Goal: Information Seeking & Learning: Learn about a topic

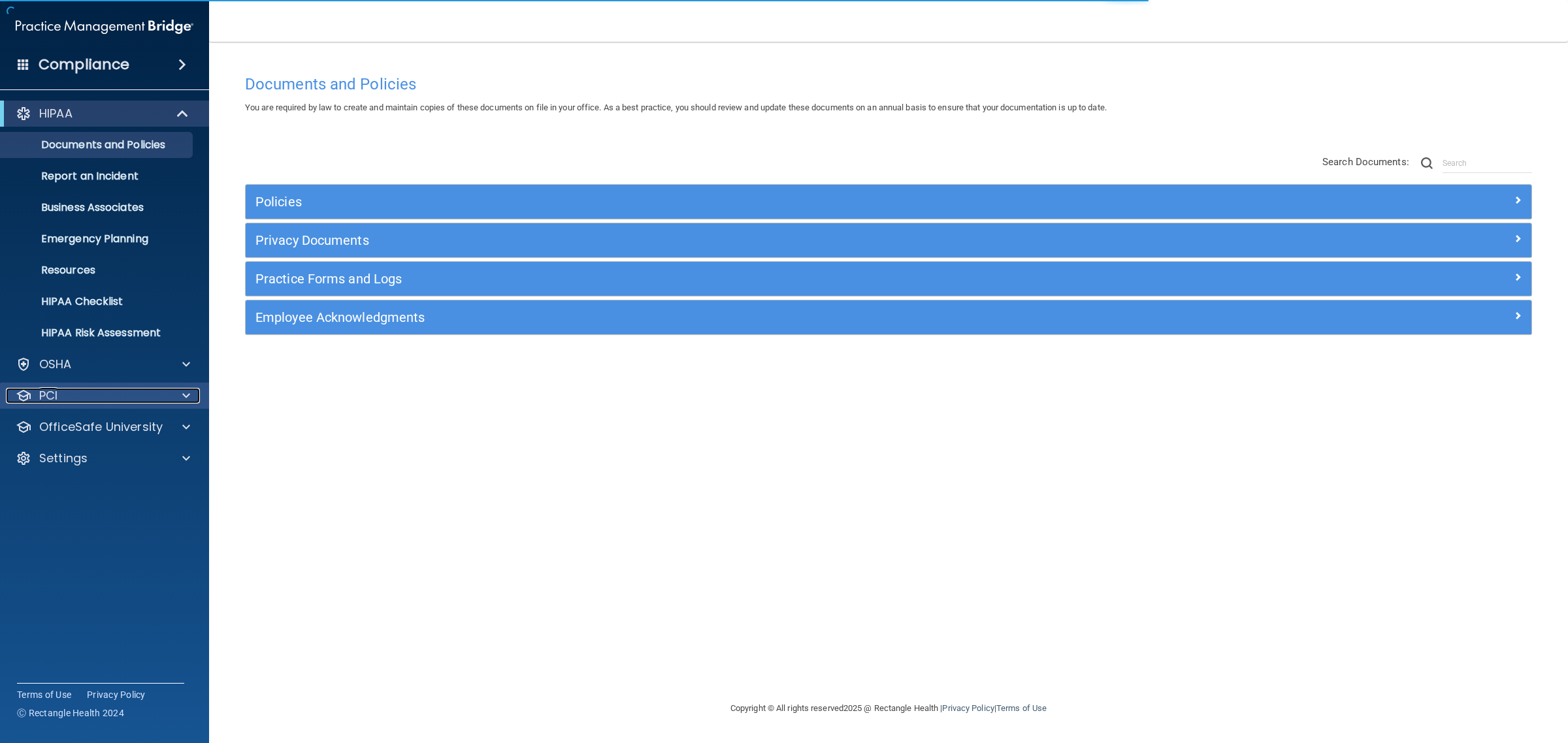
click at [74, 399] on div "PCI" at bounding box center [87, 396] width 162 height 16
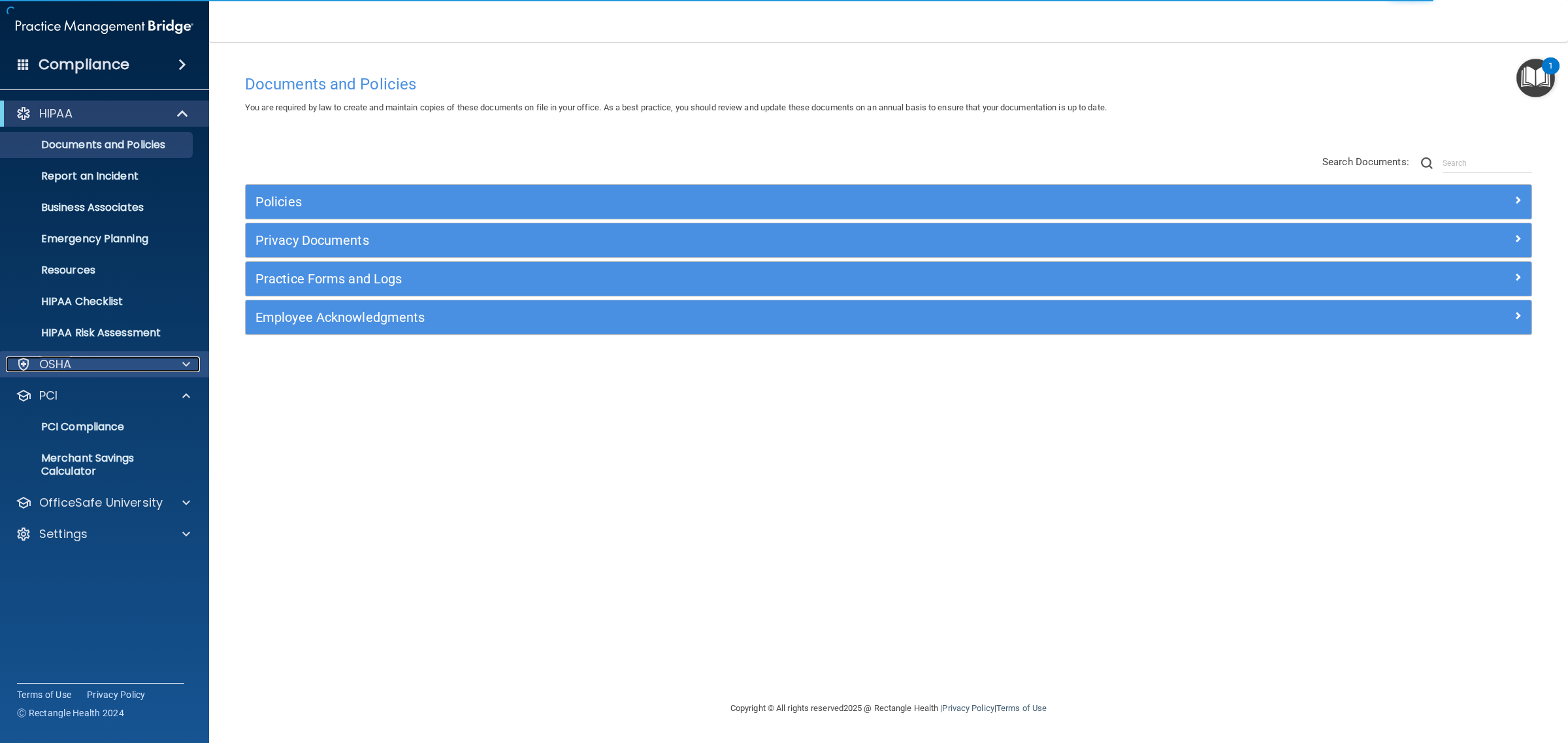
click at [79, 371] on div "OSHA" at bounding box center [87, 365] width 162 height 16
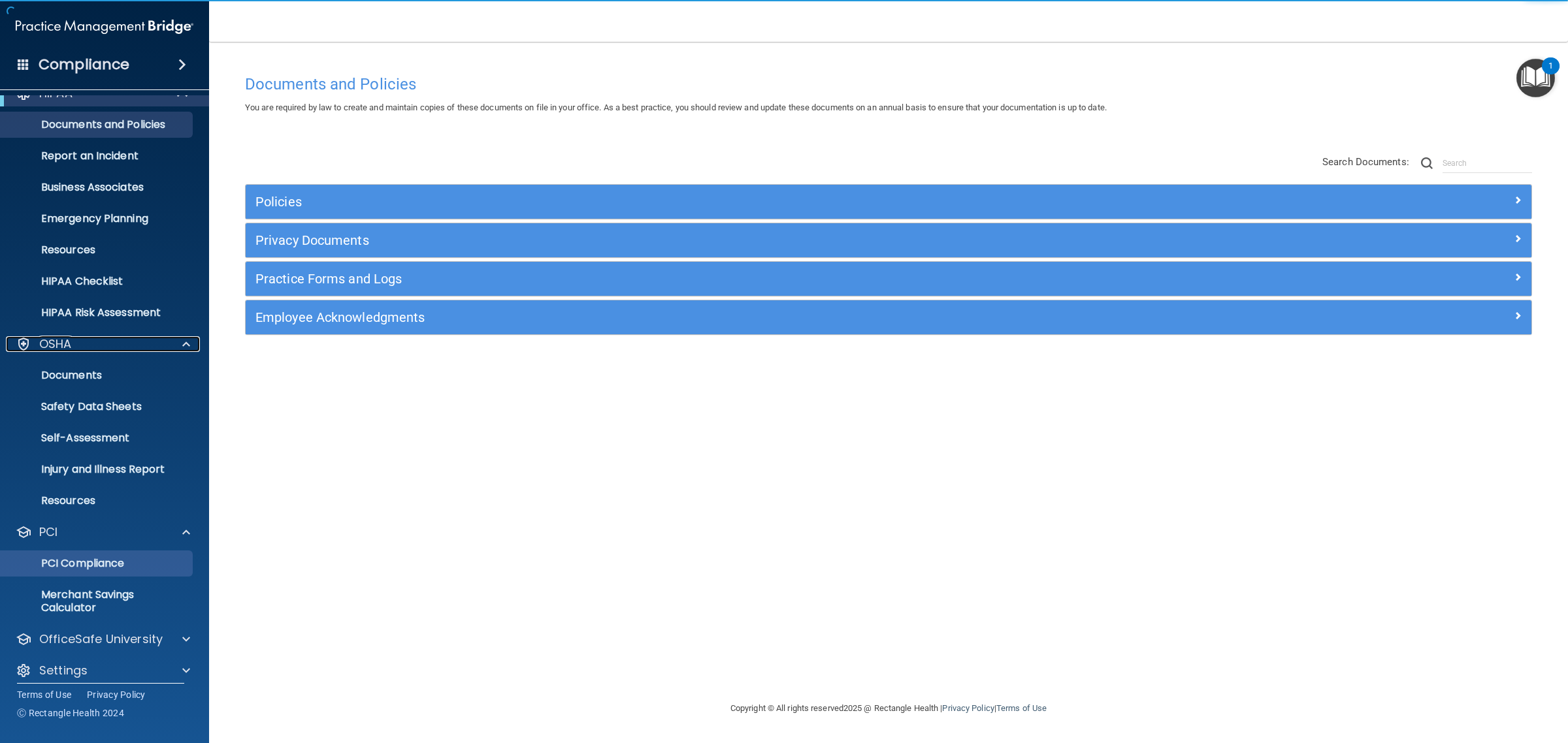
scroll to position [30, 0]
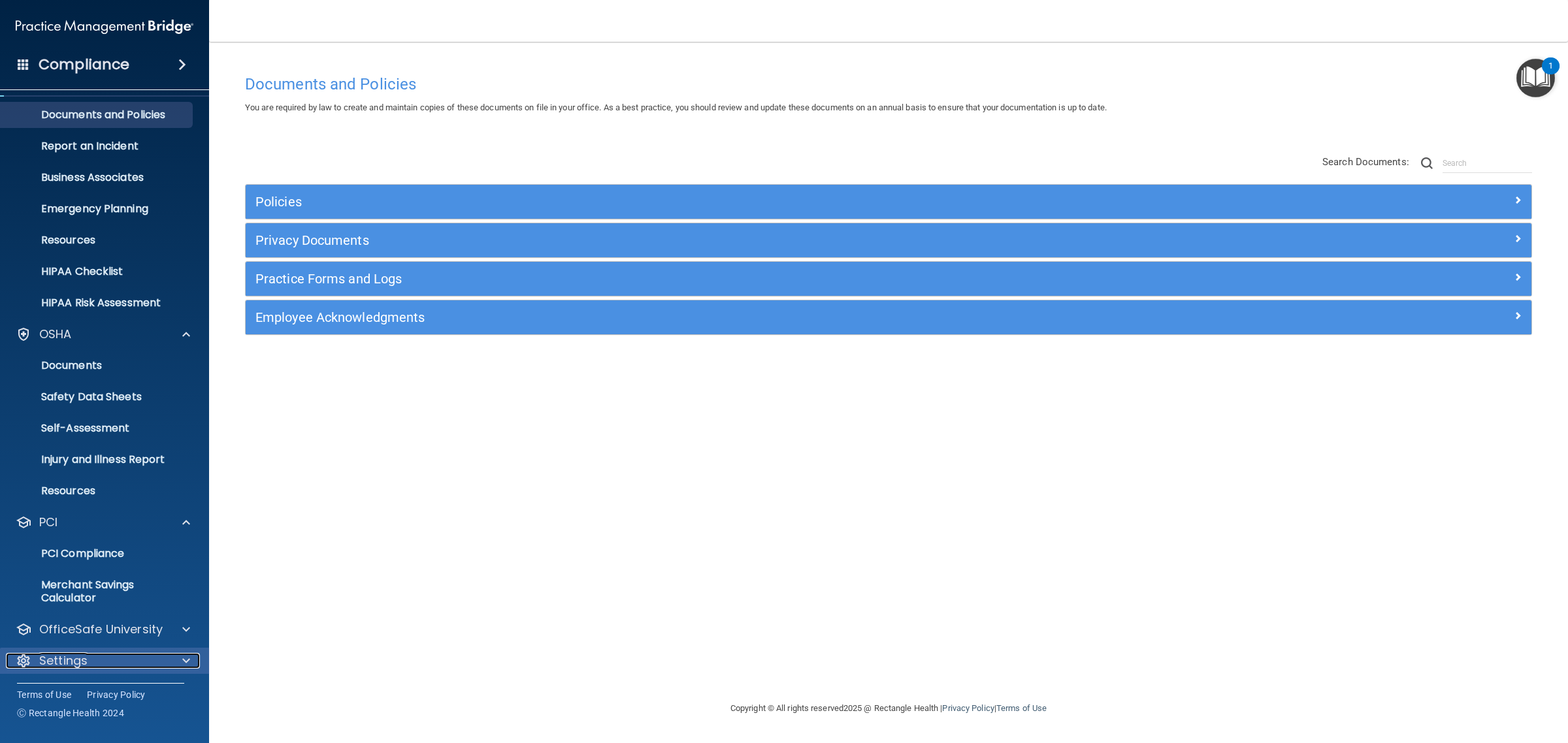
click at [79, 653] on p "Settings" at bounding box center [63, 661] width 48 height 16
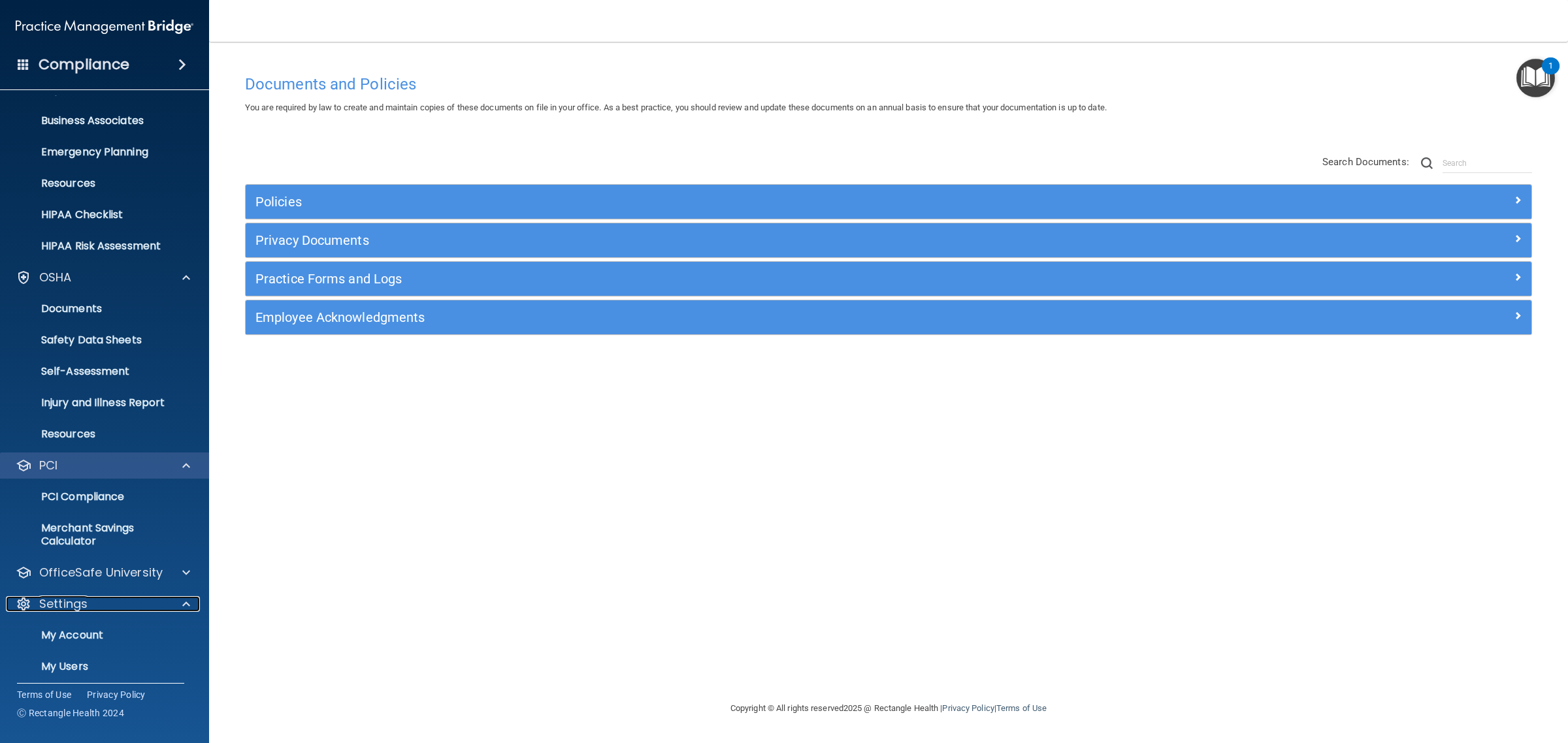
scroll to position [156, 0]
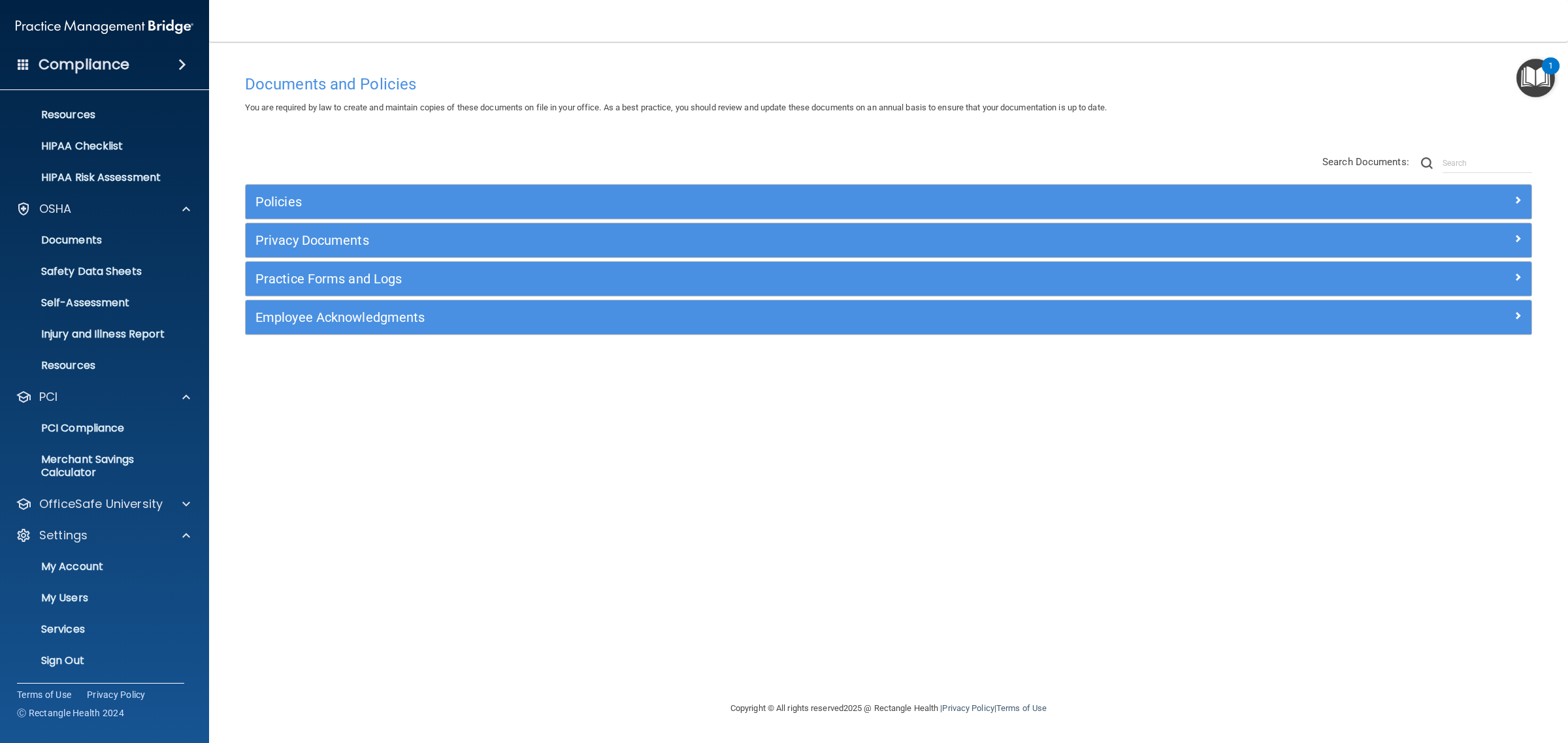
click at [97, 613] on ul "My Account My Users Services Sign Out" at bounding box center [105, 611] width 236 height 125
click at [99, 604] on link "My Users" at bounding box center [89, 598] width 206 height 26
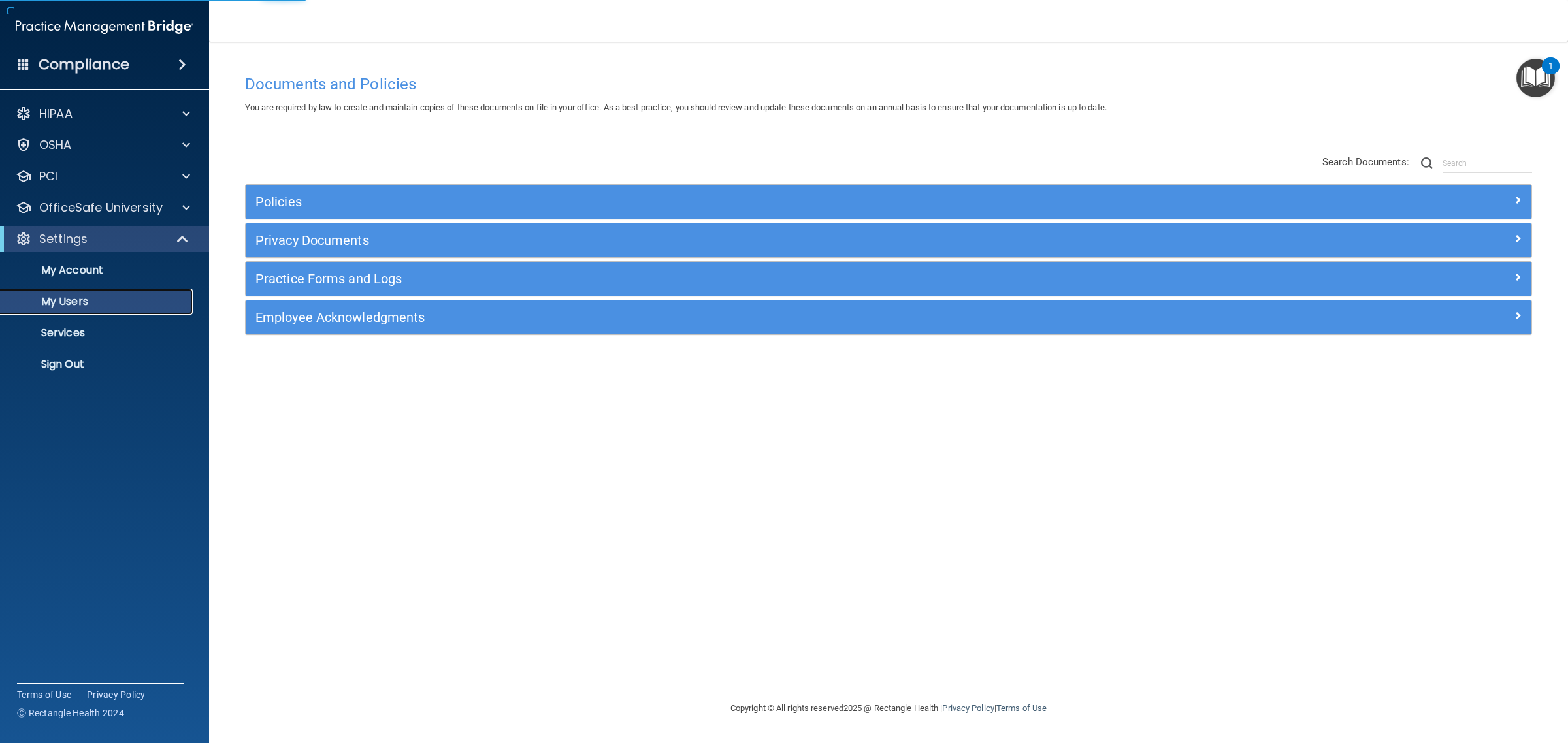
select select "20"
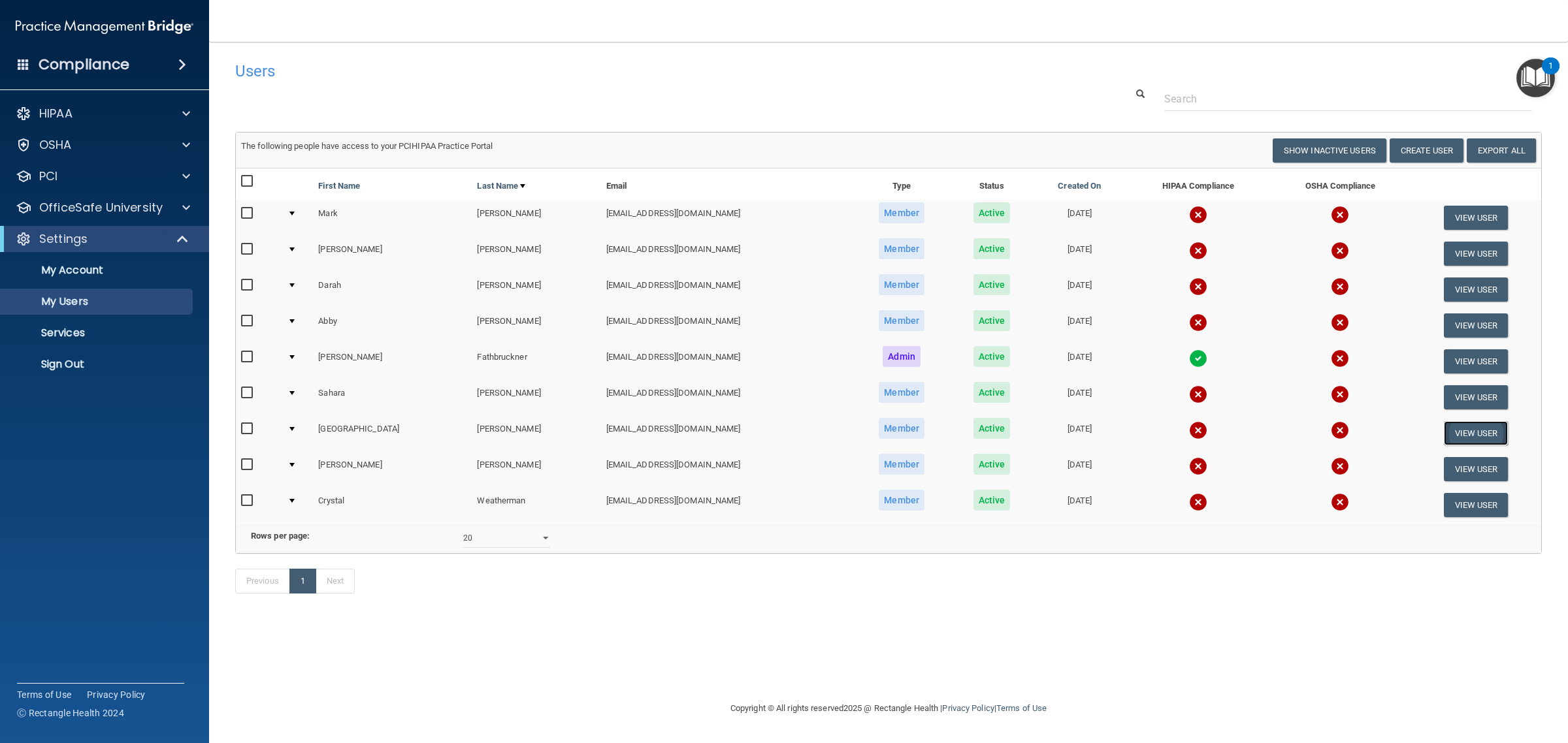
click at [1446, 425] on button "View User" at bounding box center [1476, 433] width 65 height 24
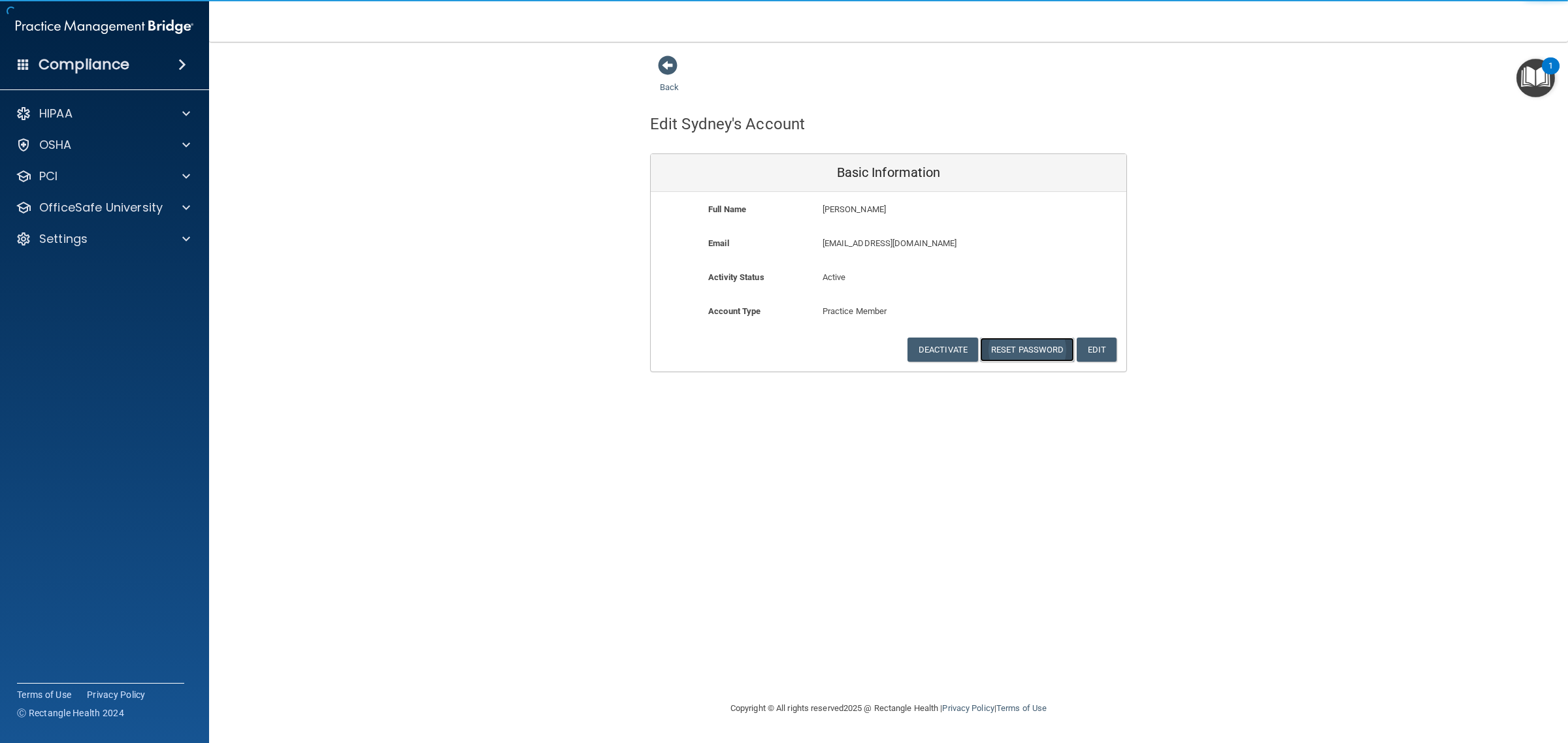
click at [1025, 344] on button "Reset Password" at bounding box center [1027, 349] width 94 height 24
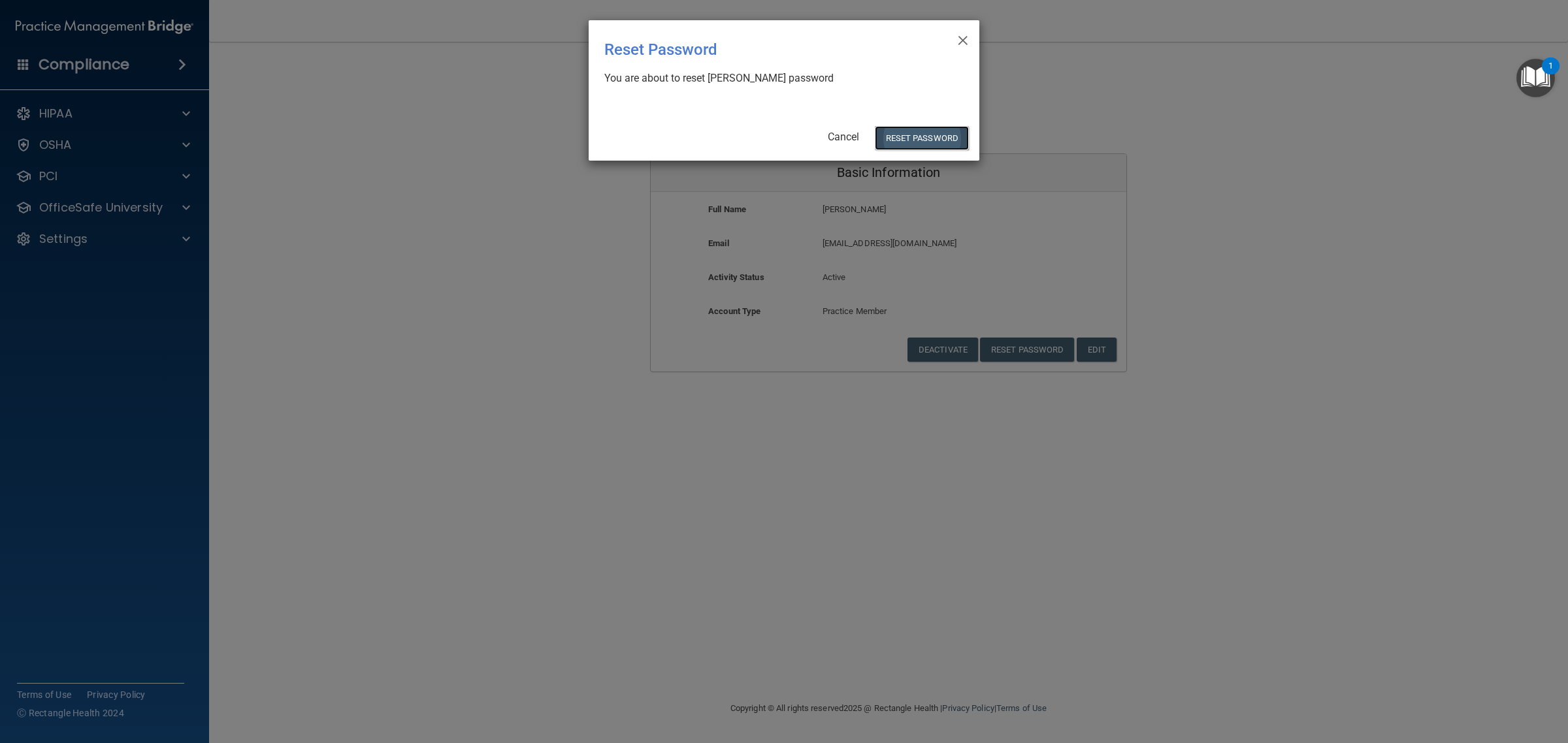
click at [918, 138] on button "Reset Password" at bounding box center [921, 137] width 94 height 24
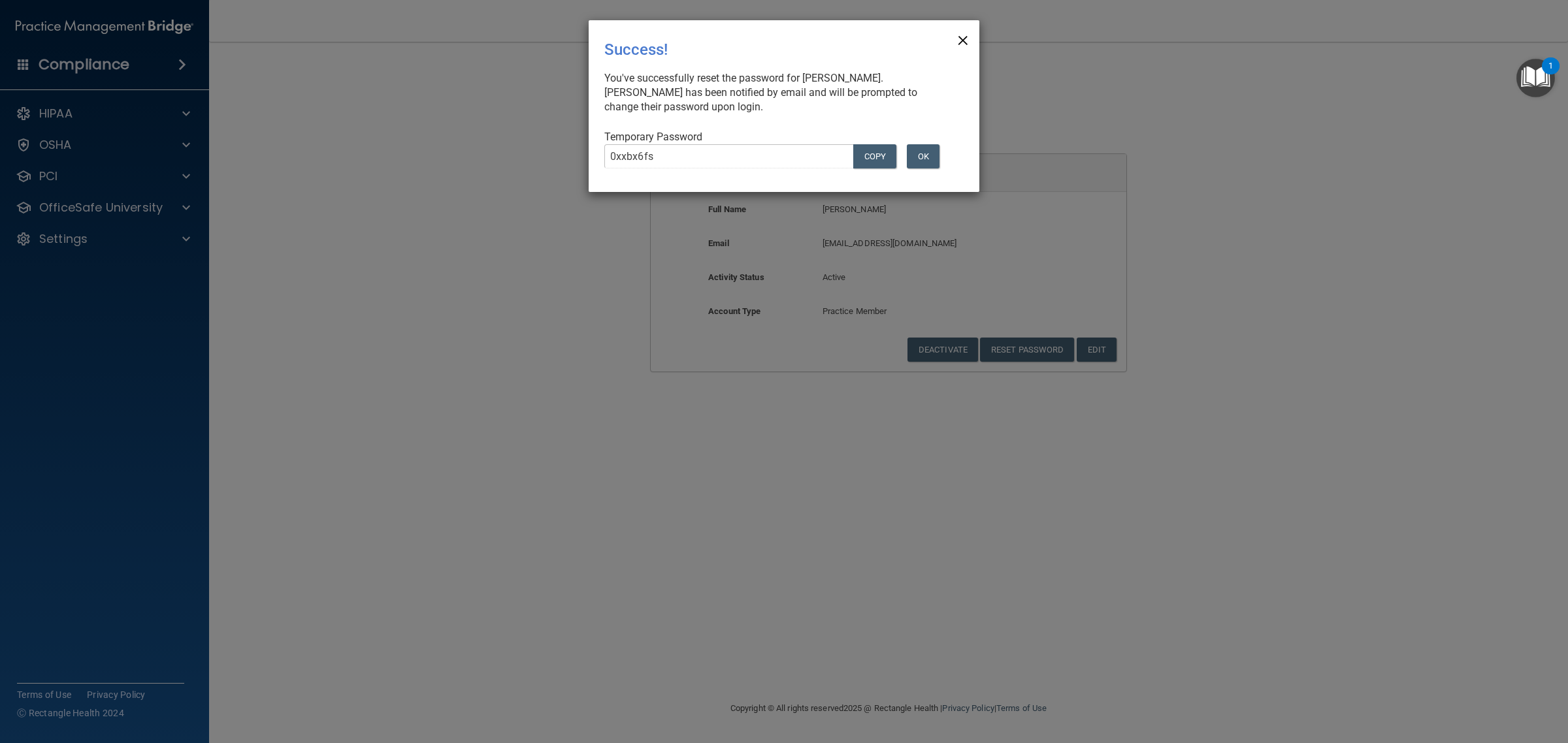
click at [964, 37] on span "×" at bounding box center [963, 39] width 12 height 26
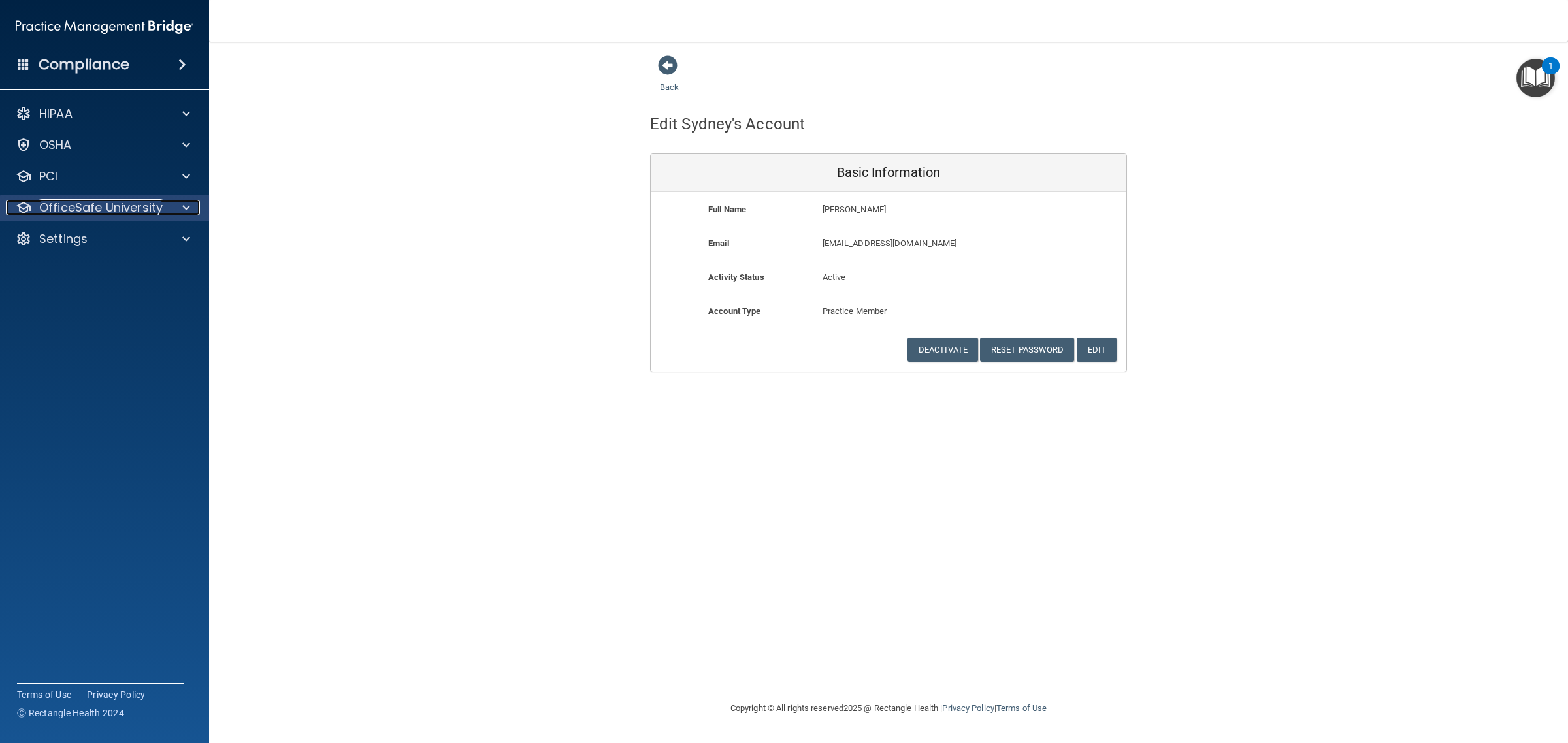
click at [113, 208] on p "OfficeSafe University" at bounding box center [101, 208] width 124 height 16
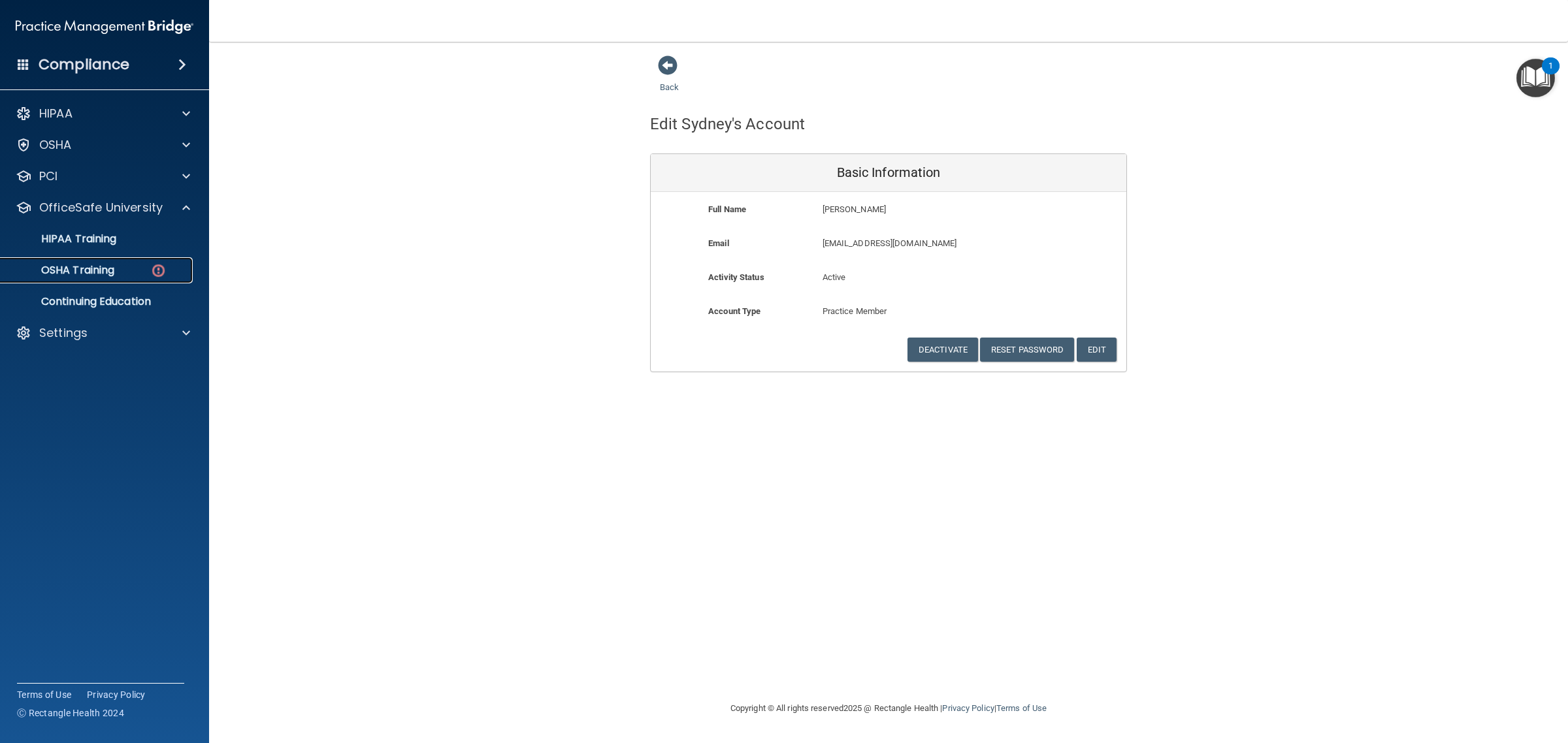
click at [105, 268] on p "OSHA Training" at bounding box center [62, 270] width 106 height 13
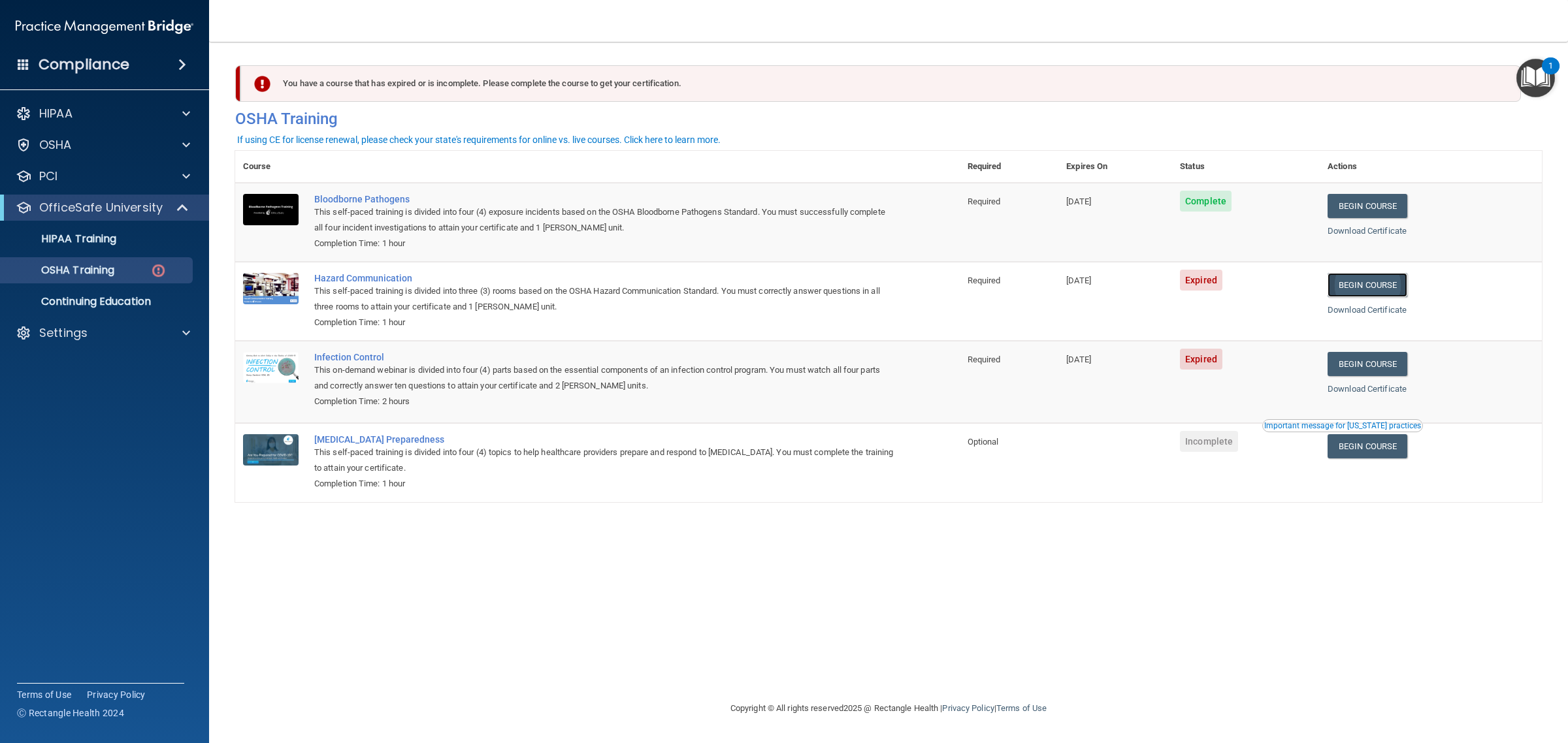
click at [1367, 289] on link "Begin Course" at bounding box center [1368, 285] width 80 height 24
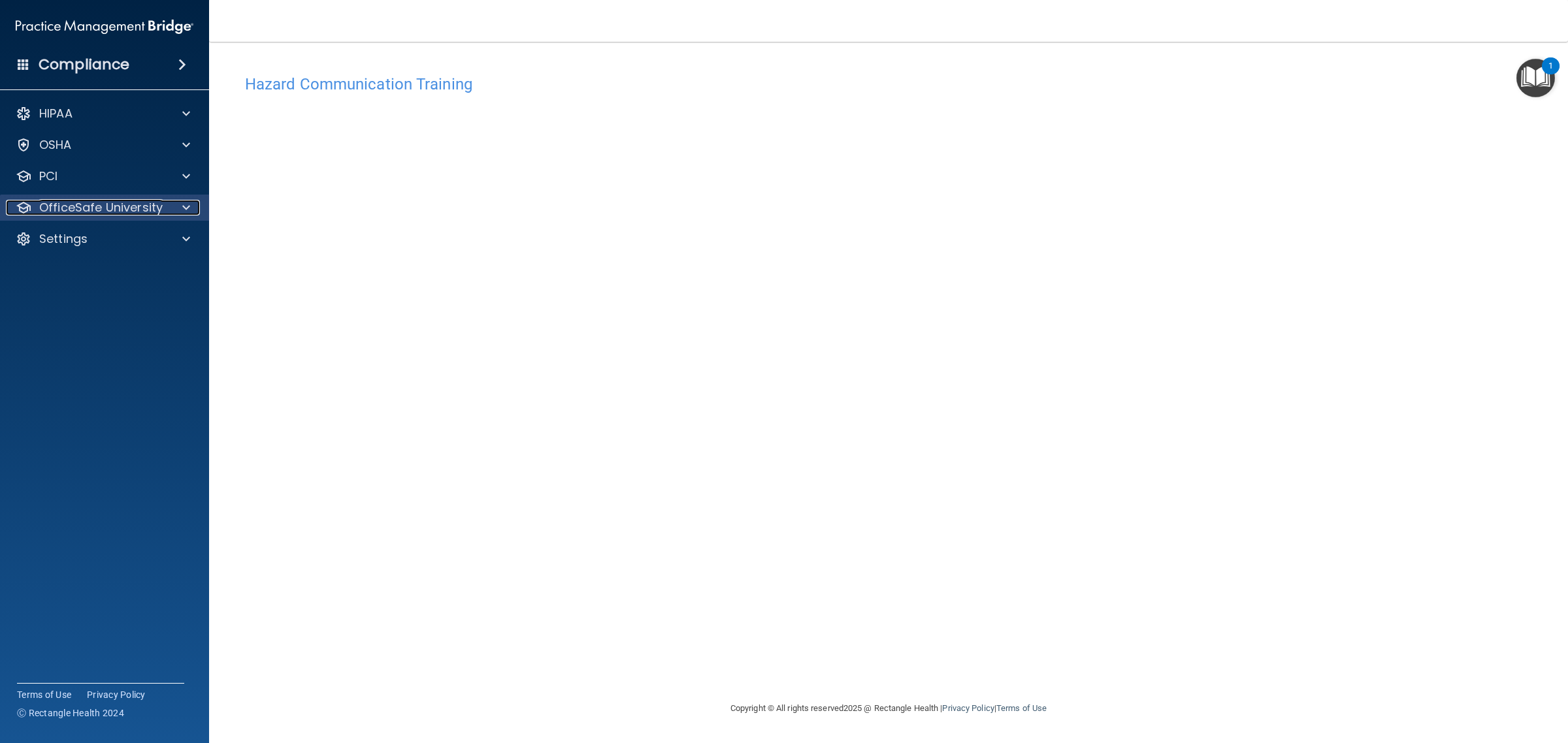
click at [114, 209] on p "OfficeSafe University" at bounding box center [101, 208] width 124 height 16
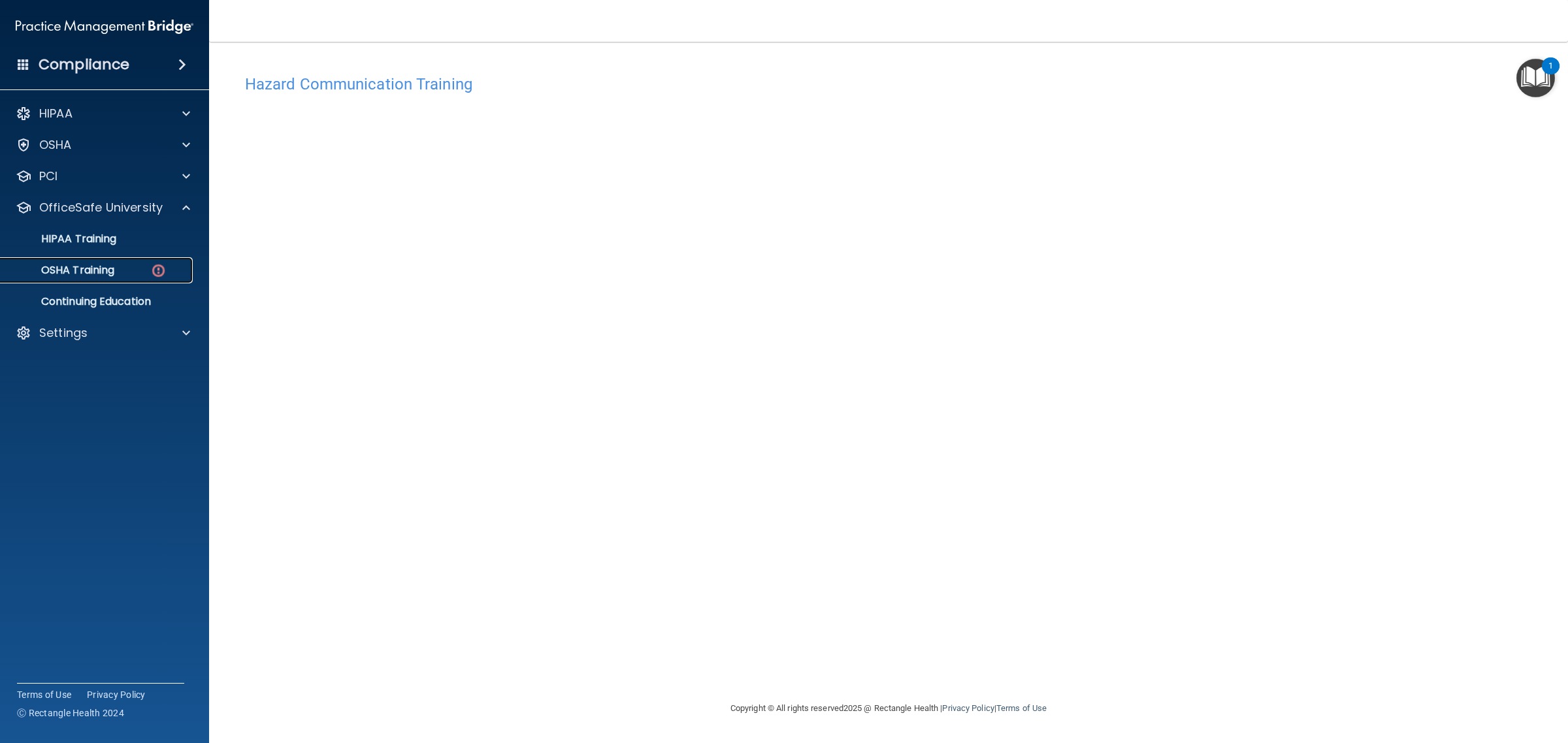
click at [106, 271] on p "OSHA Training" at bounding box center [62, 270] width 106 height 13
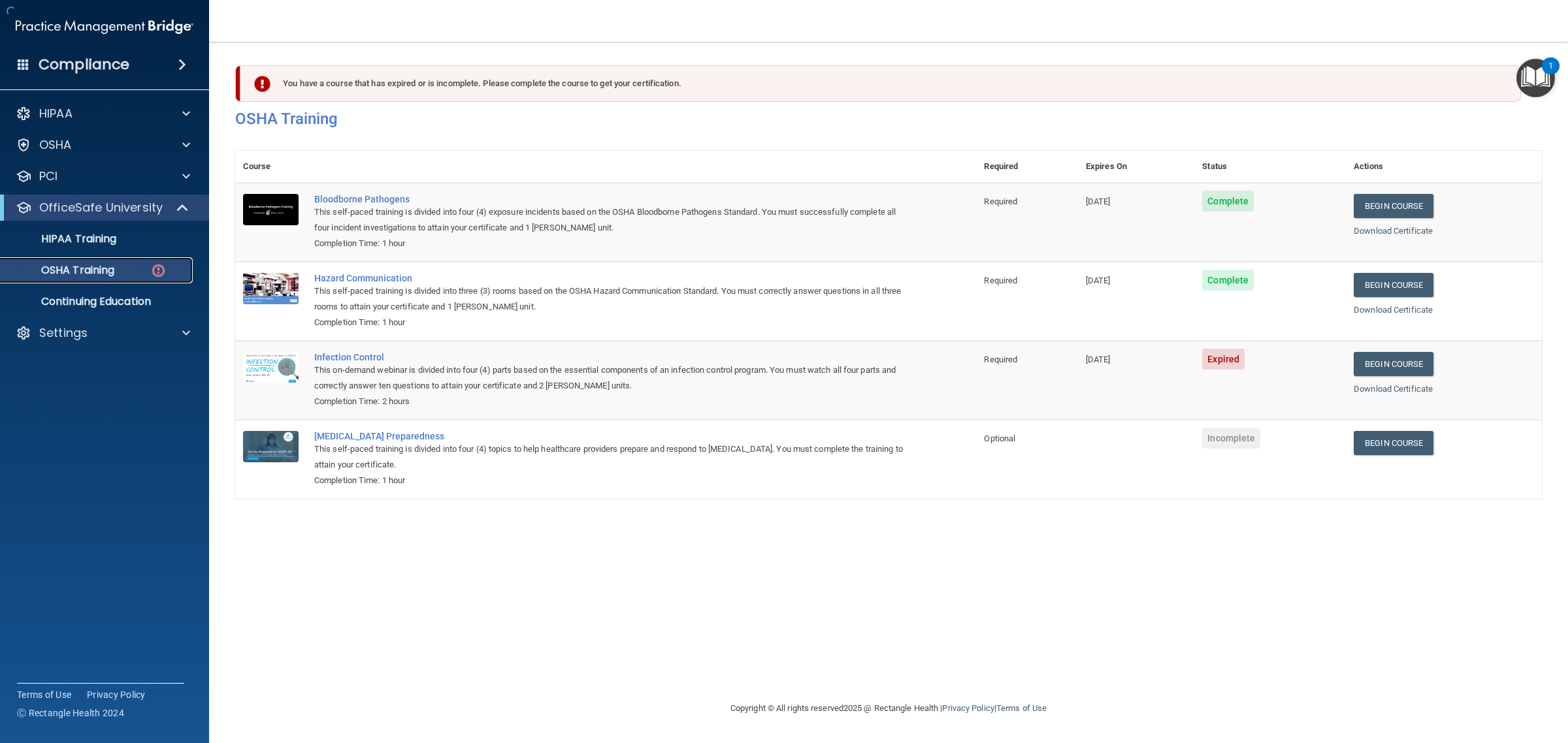
click at [140, 268] on div "OSHA Training" at bounding box center [97, 270] width 178 height 13
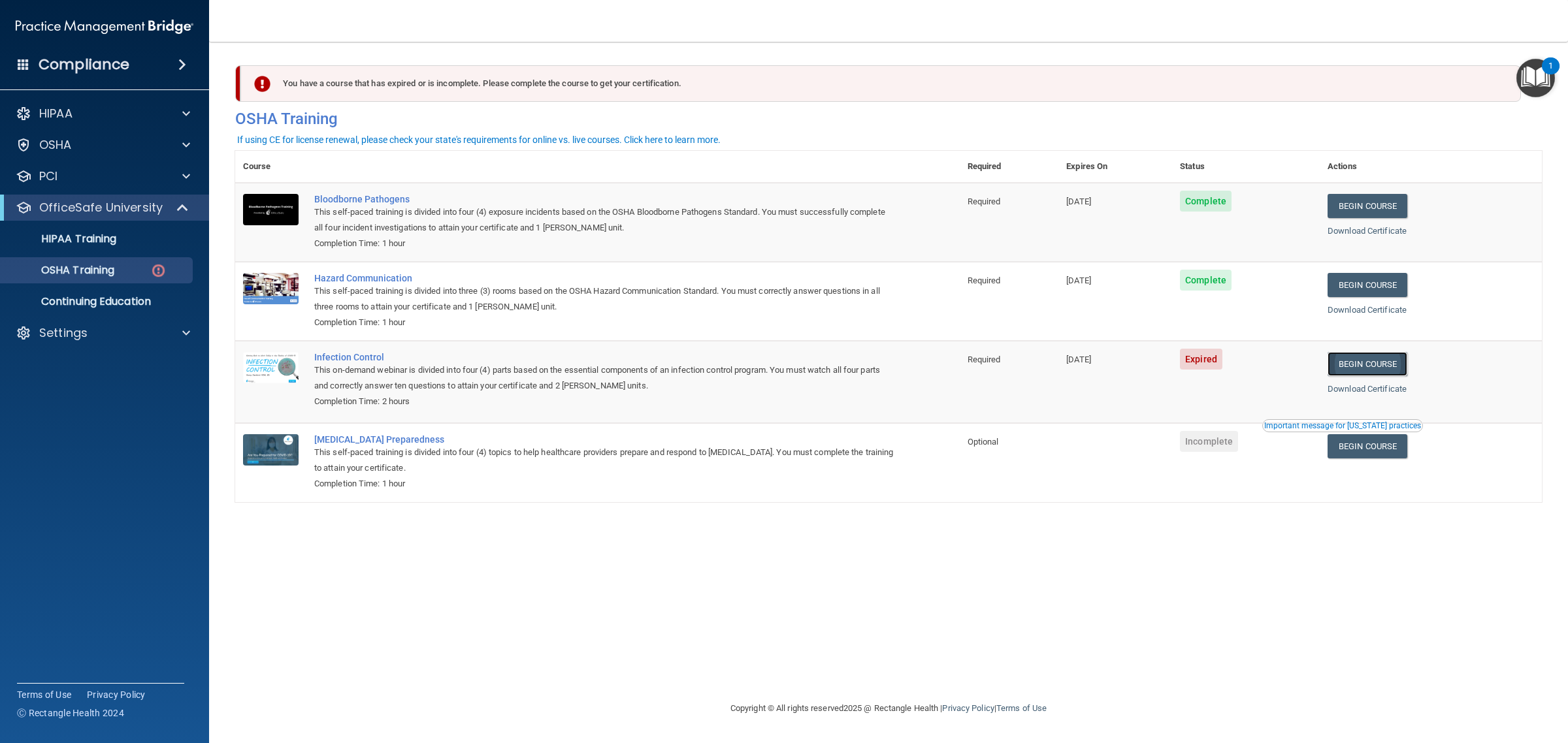
click at [1389, 370] on link "Begin Course" at bounding box center [1368, 364] width 80 height 24
